Goal: Find specific fact: Find contact information

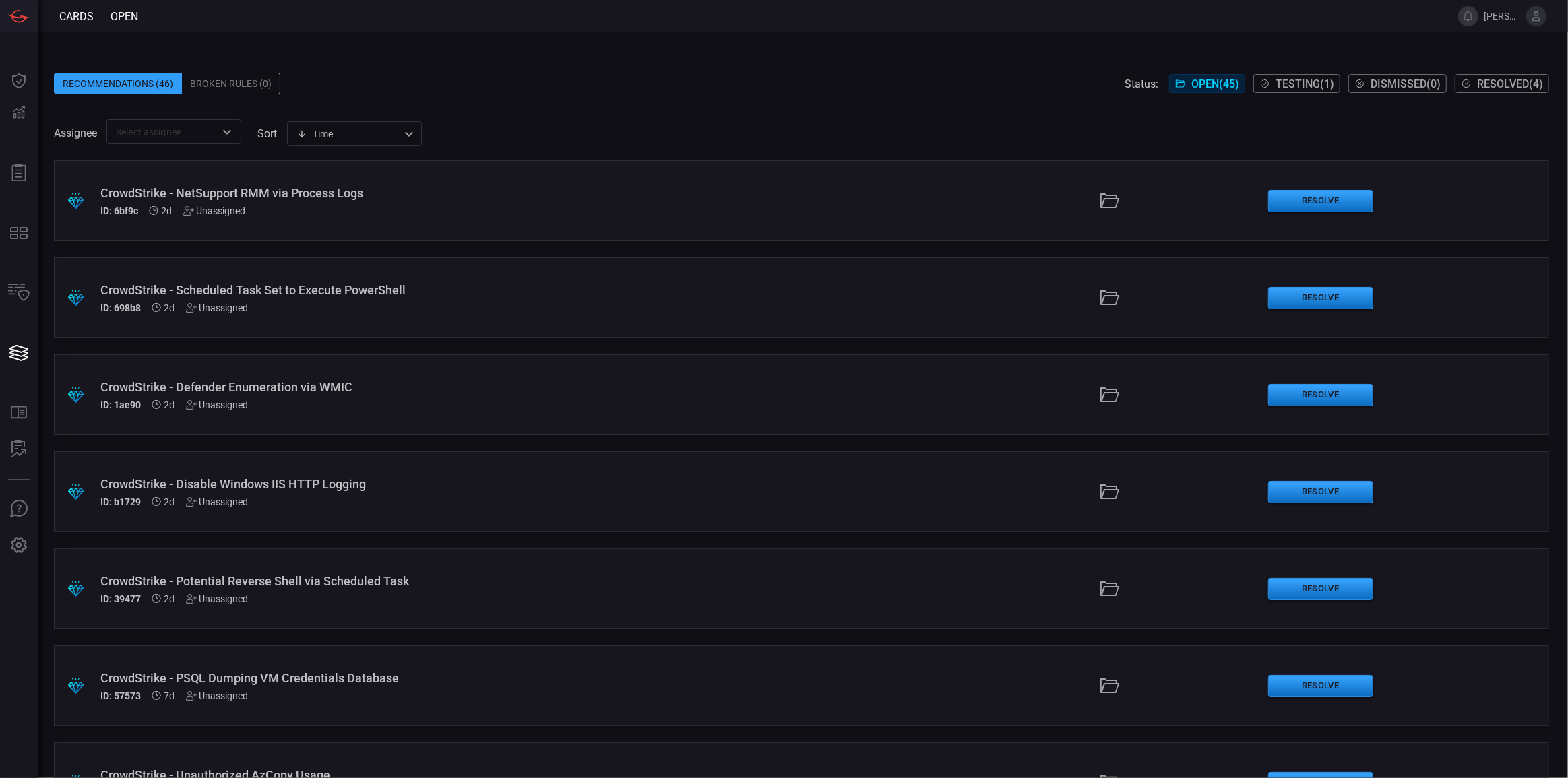
click at [1540, 10] on icon at bounding box center [1536, 15] width 12 height 12
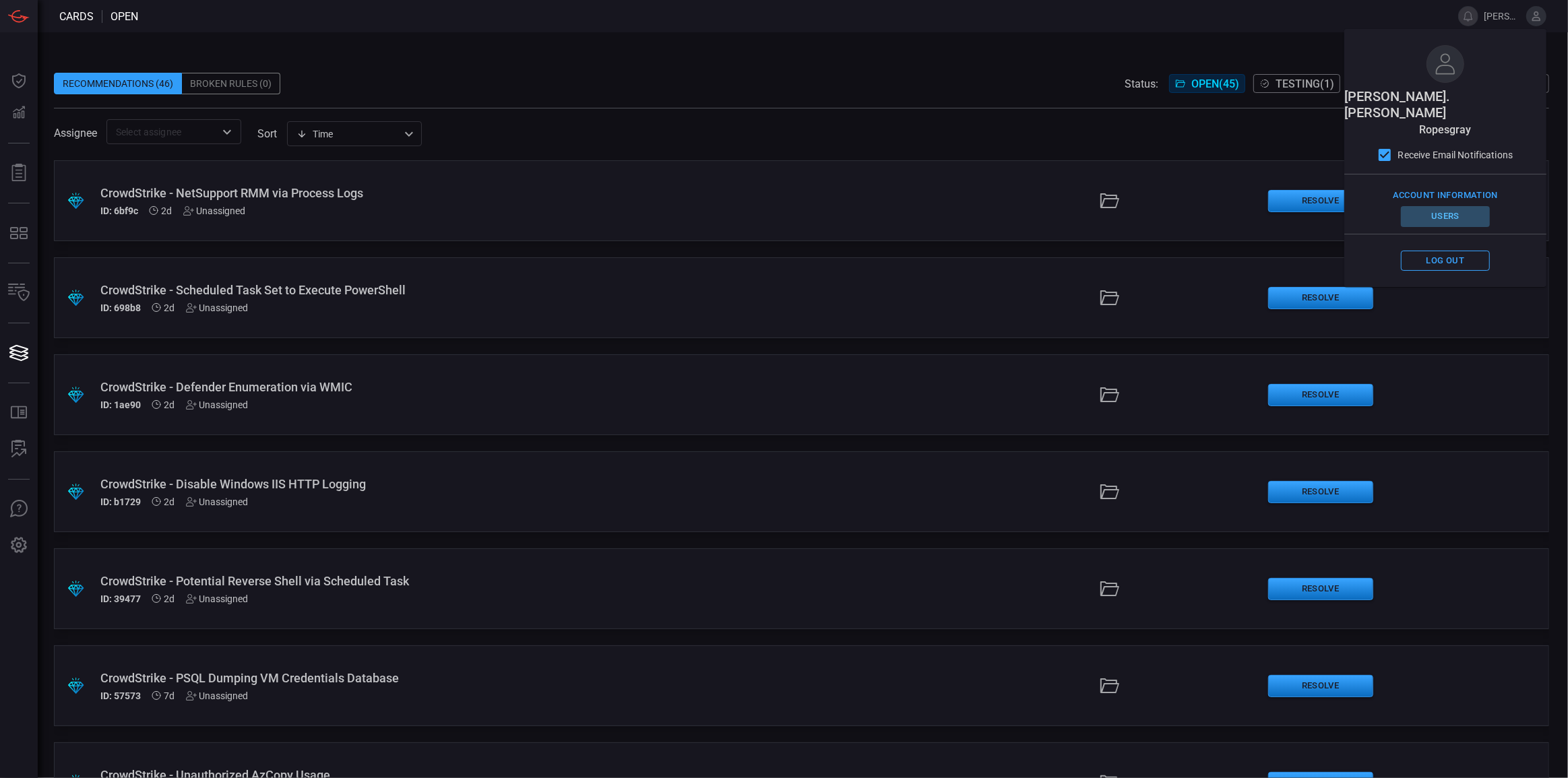
click at [1448, 206] on button "Users" at bounding box center [1445, 217] width 89 height 21
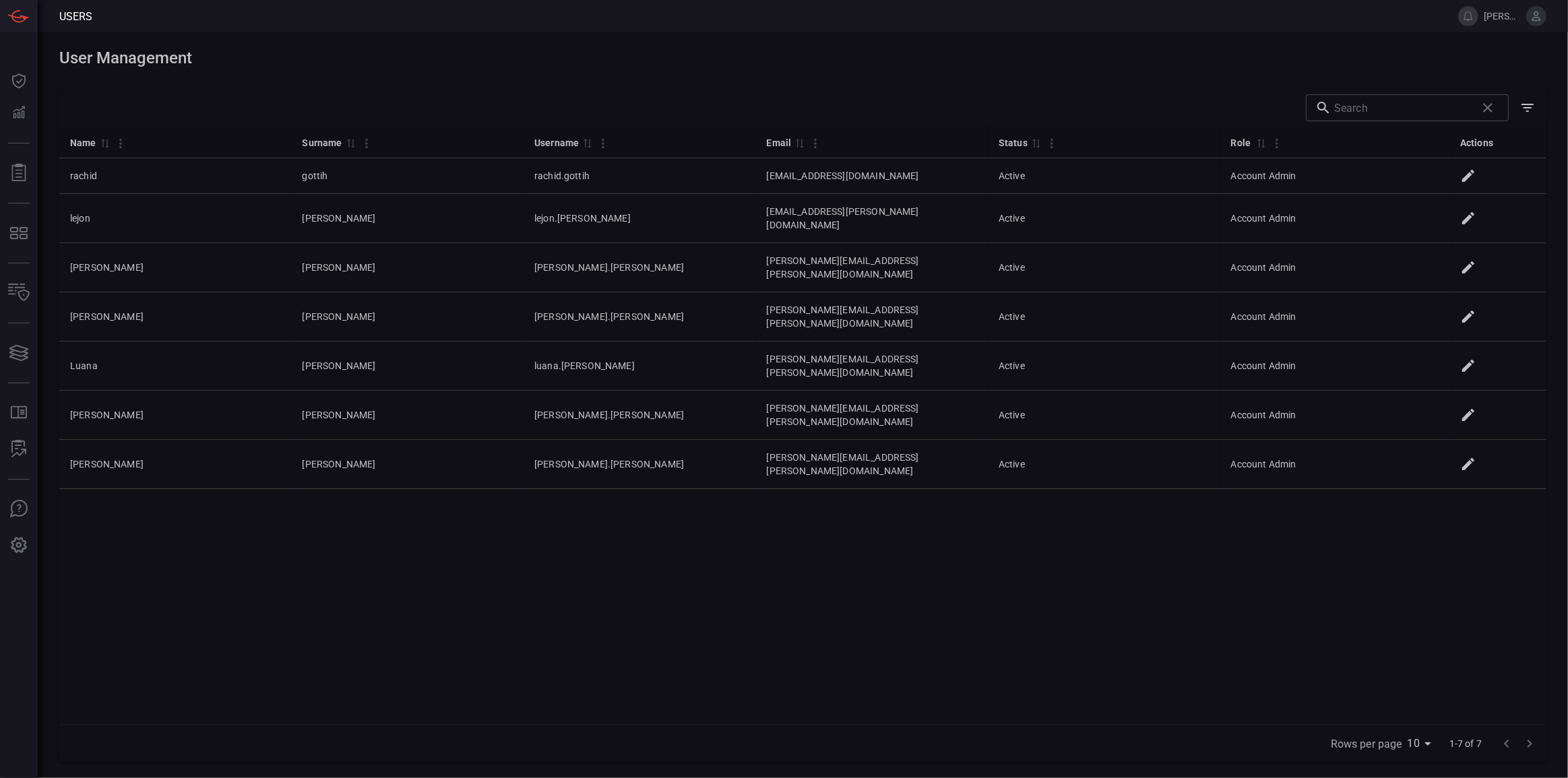
click at [1248, 468] on div "Name 0 Surname 0 Username 0 Email 0 Status 0 Role 0 Actions [PERSON_NAME] [PERS…" at bounding box center [803, 425] width 1488 height 598
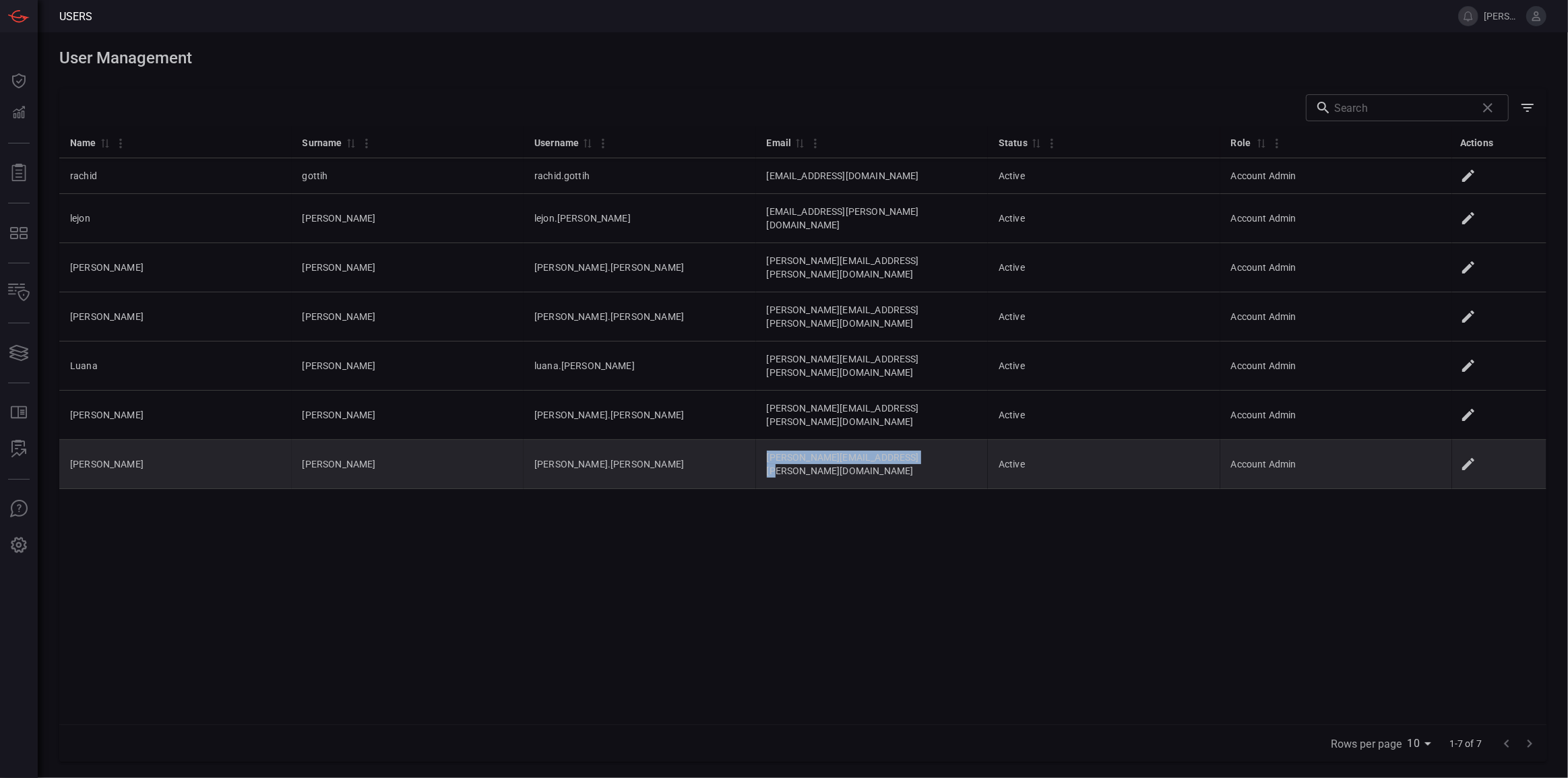
drag, startPoint x: 725, startPoint y: 391, endPoint x: 877, endPoint y: 395, distance: 152.1
click at [877, 440] on td "[PERSON_NAME][EMAIL_ADDRESS][PERSON_NAME][DOMAIN_NAME]" at bounding box center [872, 464] width 232 height 49
copy td "[PERSON_NAME][EMAIL_ADDRESS][PERSON_NAME][DOMAIN_NAME]"
click at [573, 440] on td "[PERSON_NAME].[PERSON_NAME]" at bounding box center [640, 464] width 232 height 49
click at [574, 440] on td "[PERSON_NAME].[PERSON_NAME]" at bounding box center [640, 464] width 232 height 49
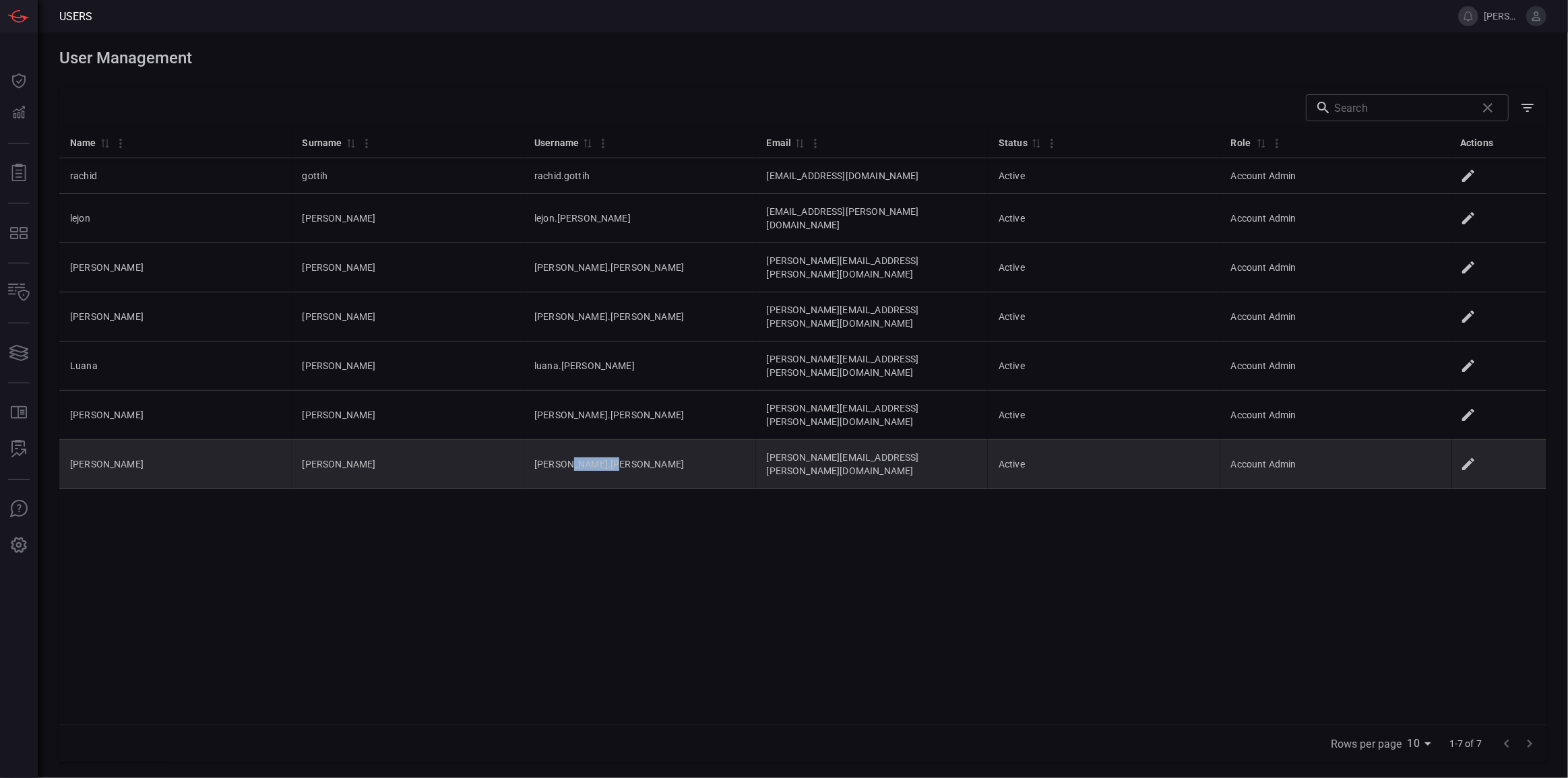
click at [574, 440] on td "[PERSON_NAME].[PERSON_NAME]" at bounding box center [640, 464] width 232 height 49
copy td "[PERSON_NAME].[PERSON_NAME]"
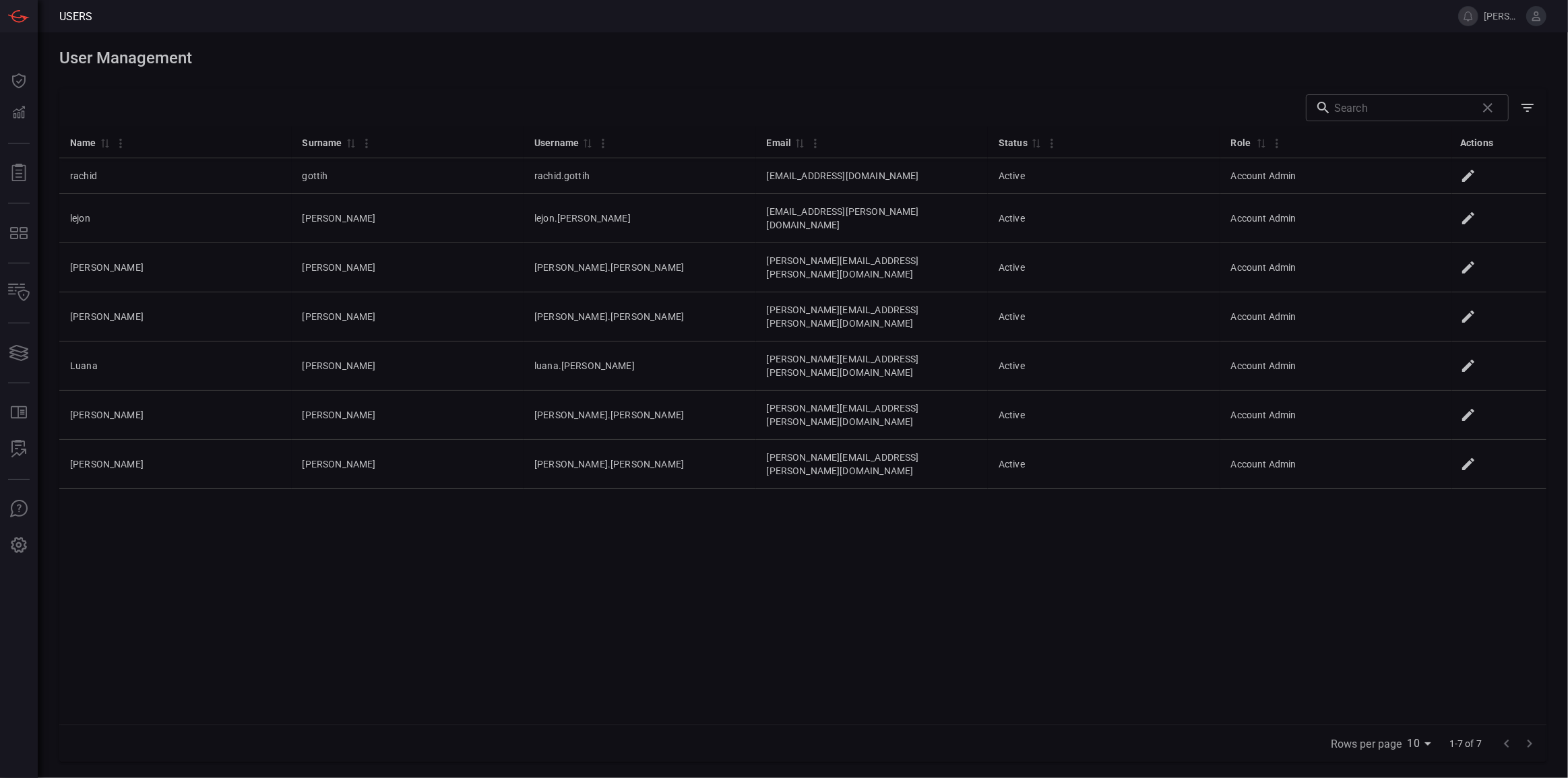
click at [1250, 565] on div "Name 0 Surname 0 Username 0 Email 0 Status 0 Role 0 Actions [PERSON_NAME] [PERS…" at bounding box center [803, 425] width 1488 height 598
click at [769, 701] on div "Name 0 Surname 0 Username 0 Email 0 Status 0 Role 0 Actions [PERSON_NAME] [PERS…" at bounding box center [803, 425] width 1488 height 598
